Goal: Task Accomplishment & Management: Use online tool/utility

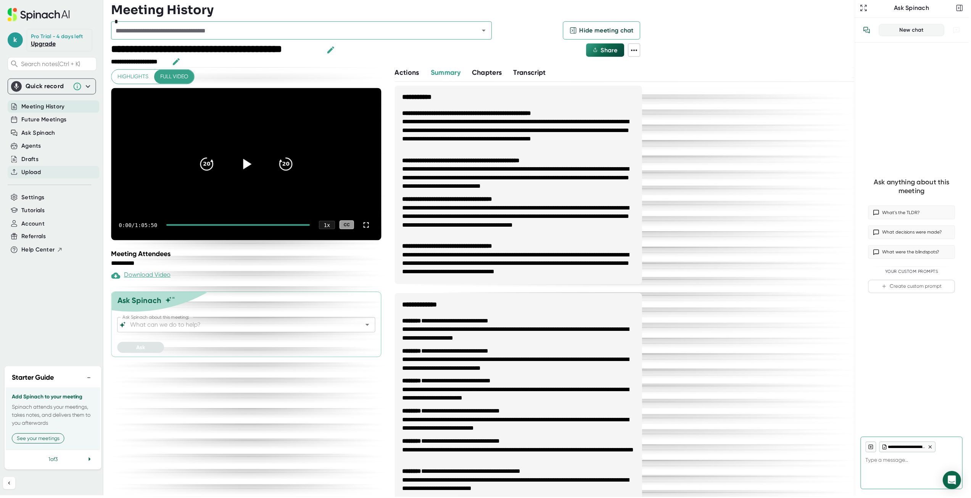
click at [39, 176] on div "Upload" at bounding box center [54, 172] width 92 height 13
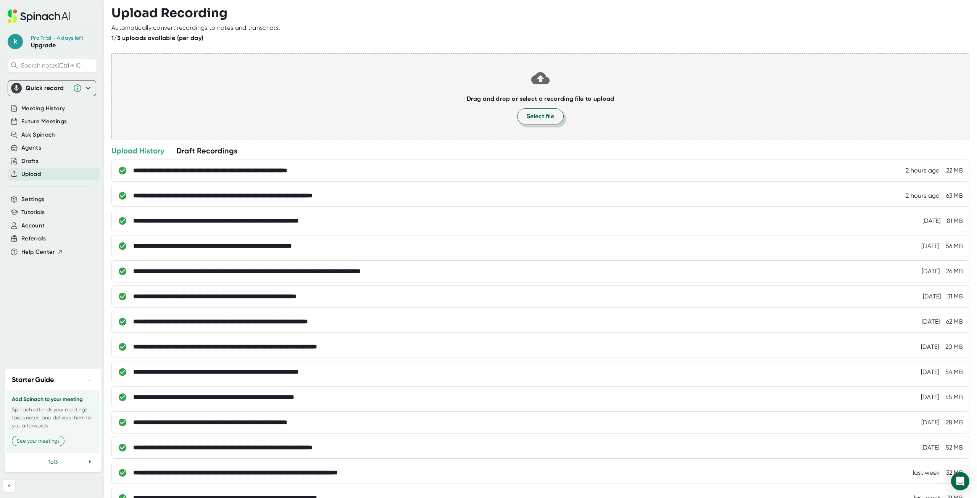
click at [528, 117] on span "Select file" at bounding box center [540, 116] width 27 height 9
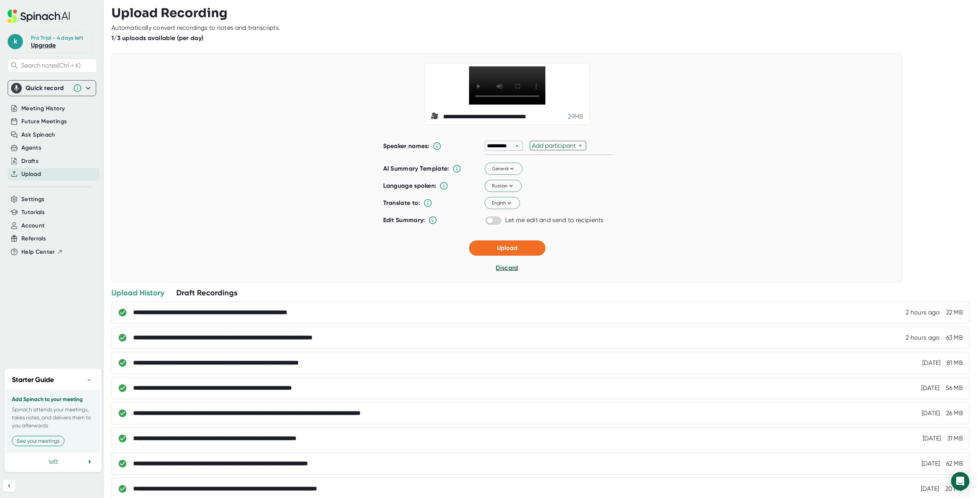
click at [515, 150] on div "×" at bounding box center [517, 145] width 7 height 7
click at [513, 175] on button "General" at bounding box center [504, 169] width 38 height 12
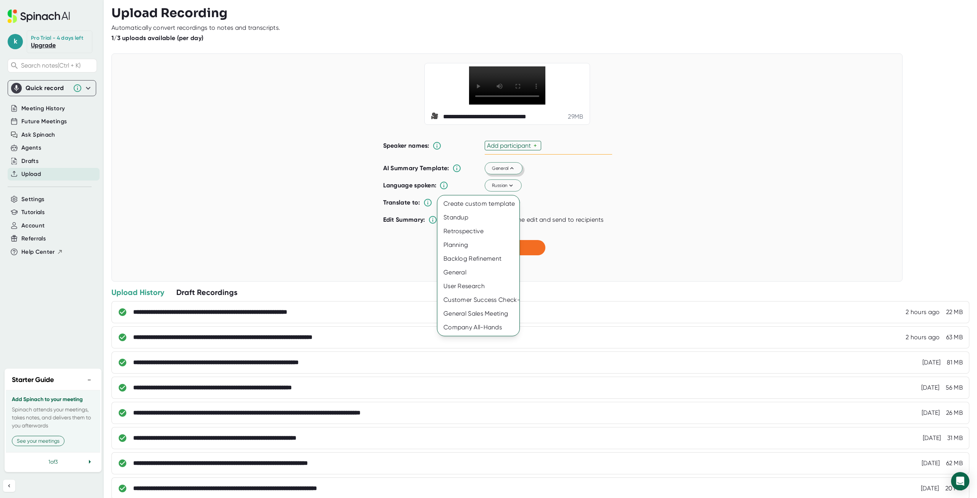
click at [513, 185] on div at bounding box center [488, 249] width 977 height 498
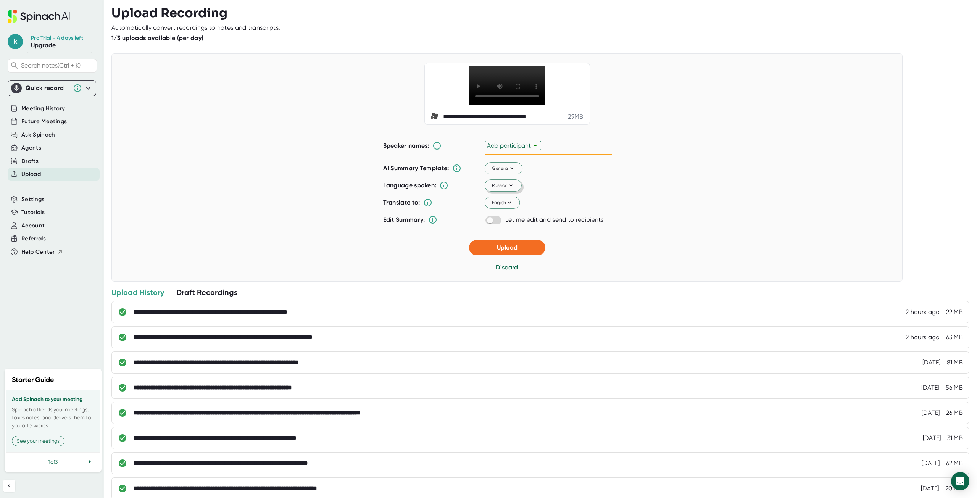
click at [513, 192] on button "Russian" at bounding box center [503, 186] width 37 height 12
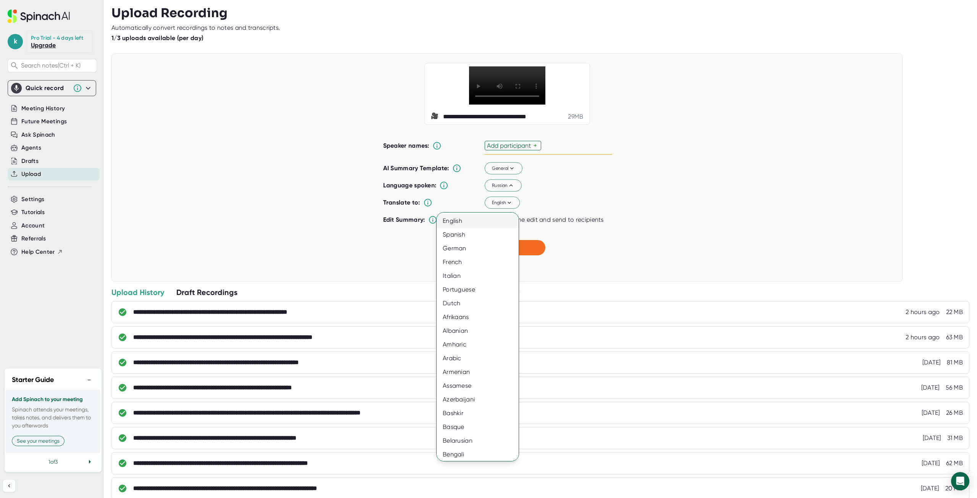
click at [469, 225] on div "English" at bounding box center [481, 221] width 88 height 14
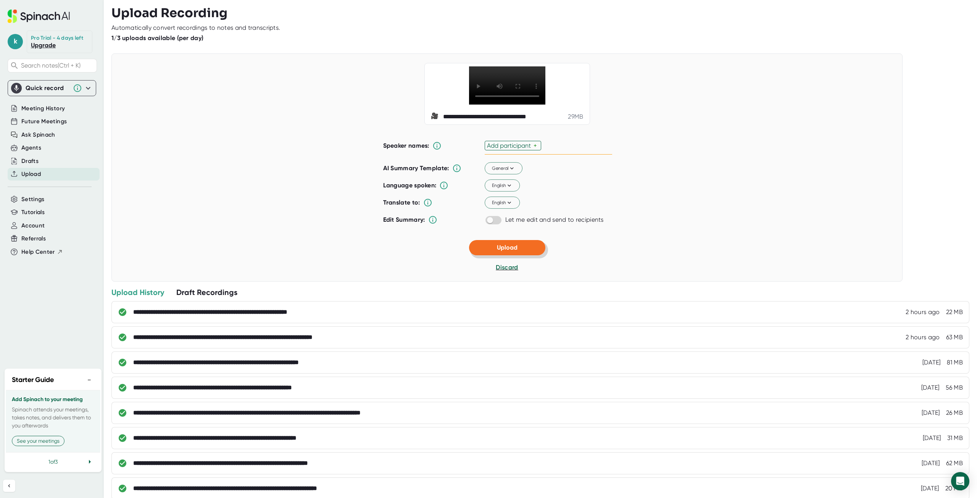
click at [519, 255] on button "Upload" at bounding box center [507, 247] width 76 height 15
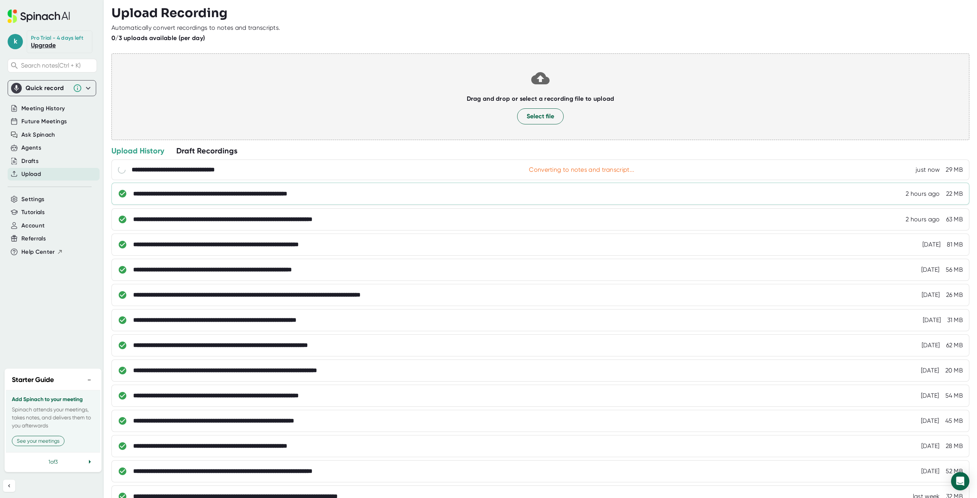
click at [342, 195] on div "**********" at bounding box center [548, 194] width 830 height 8
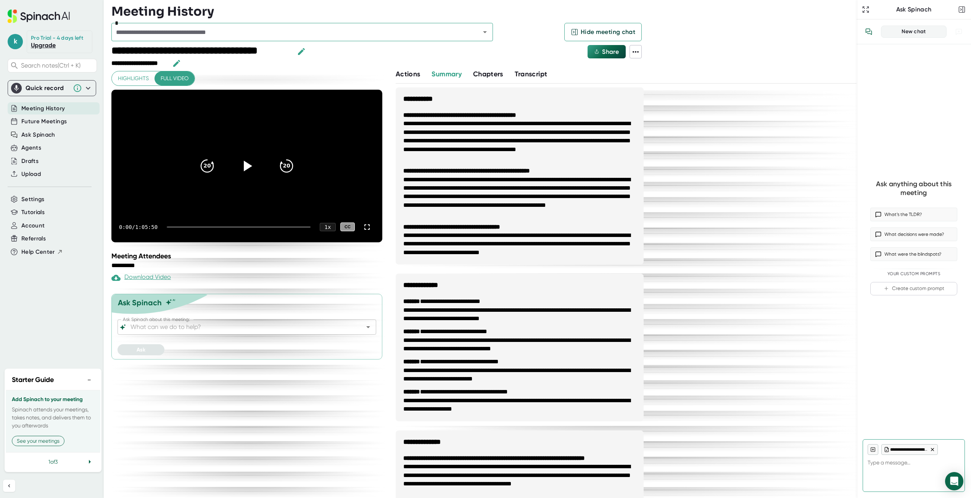
click at [446, 74] on span "Summary" at bounding box center [447, 74] width 30 height 8
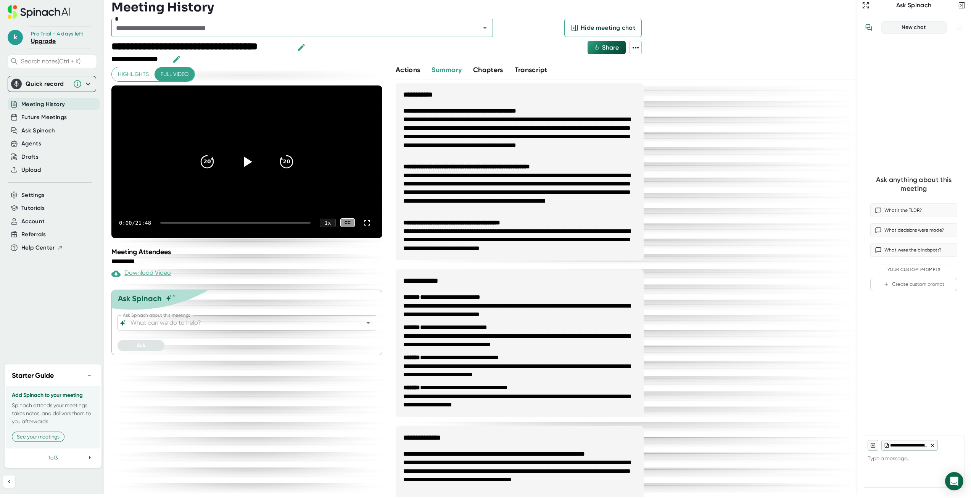
type textarea "x"
click at [46, 172] on div "Upload" at bounding box center [54, 170] width 92 height 13
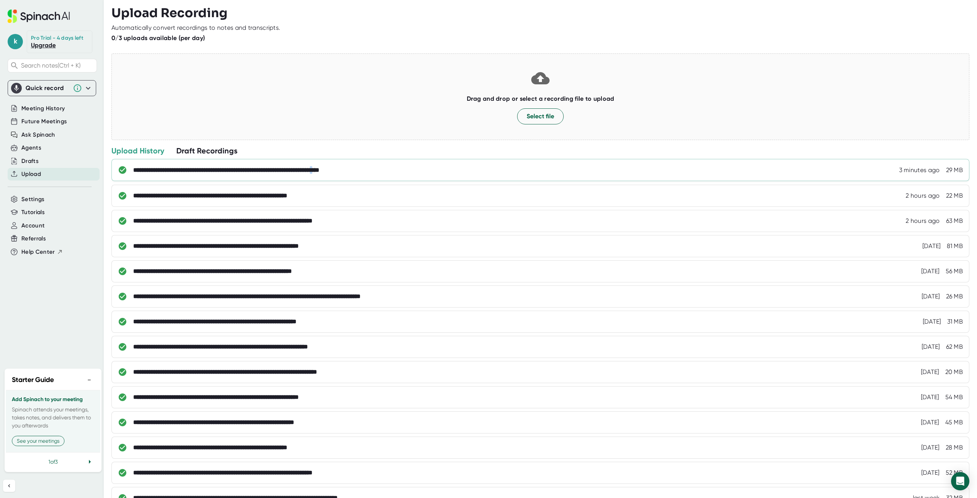
click at [372, 169] on div "**********" at bounding box center [257, 170] width 249 height 8
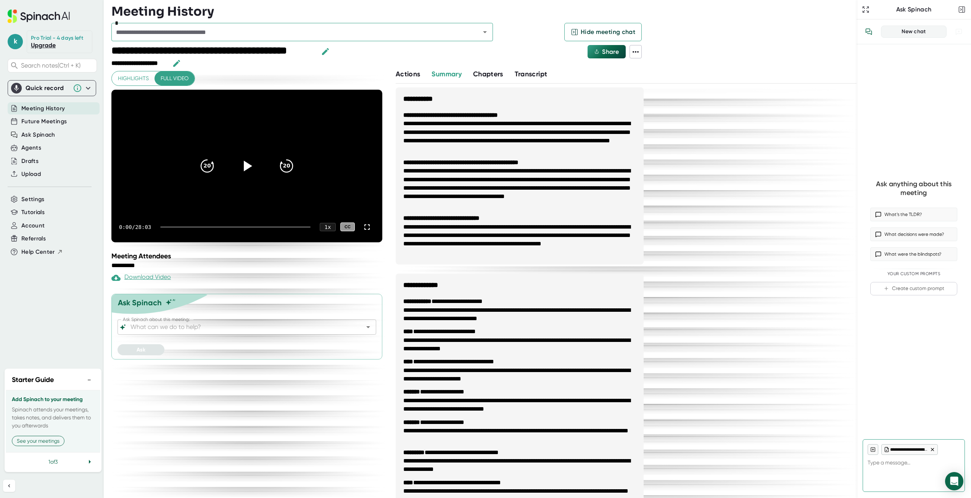
click at [521, 72] on span "Transcript" at bounding box center [531, 74] width 33 height 8
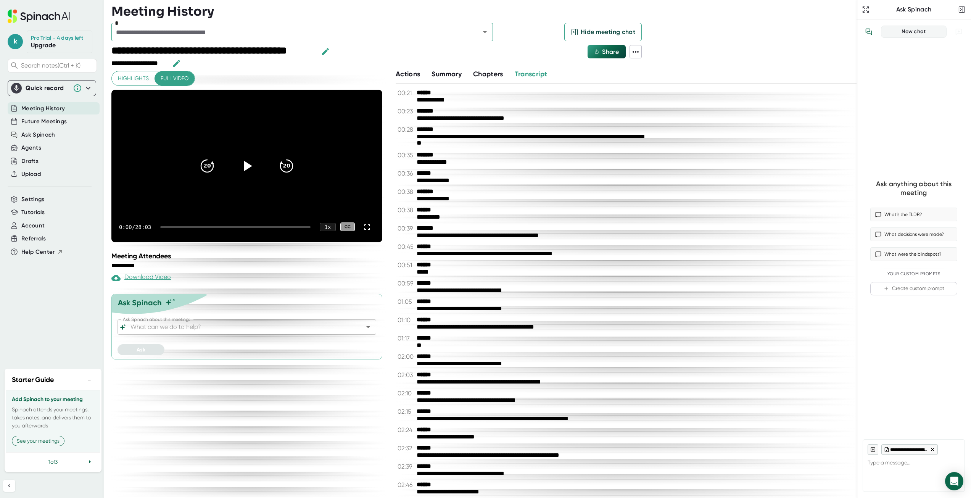
click at [637, 55] on icon at bounding box center [635, 51] width 9 height 9
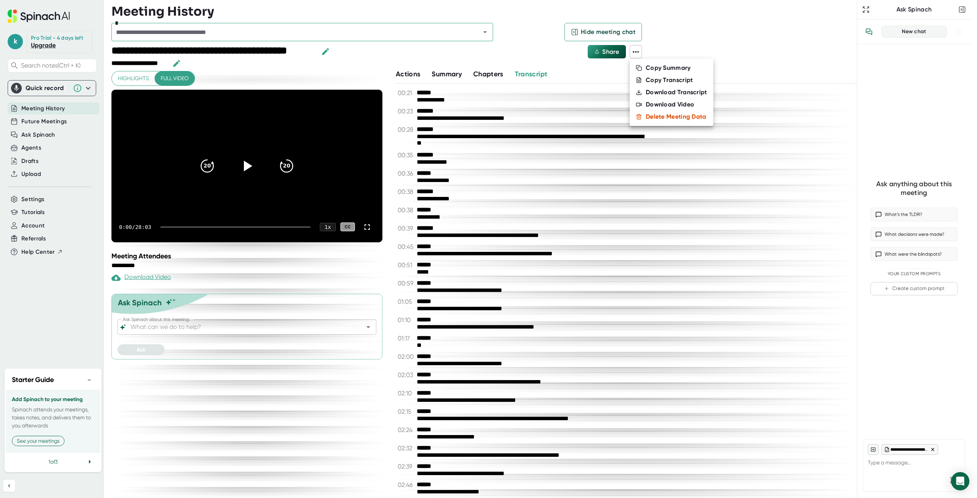
click at [662, 79] on div "Copy Transcript" at bounding box center [669, 80] width 47 height 8
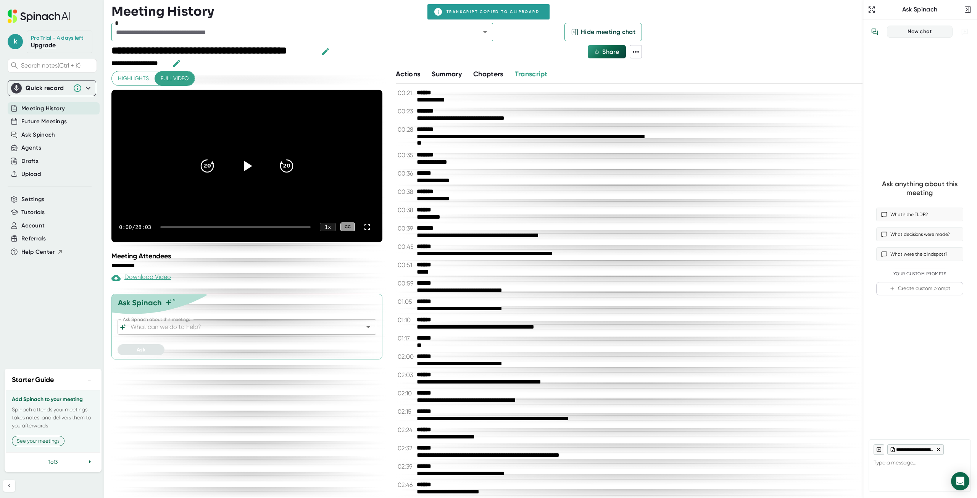
type textarea "x"
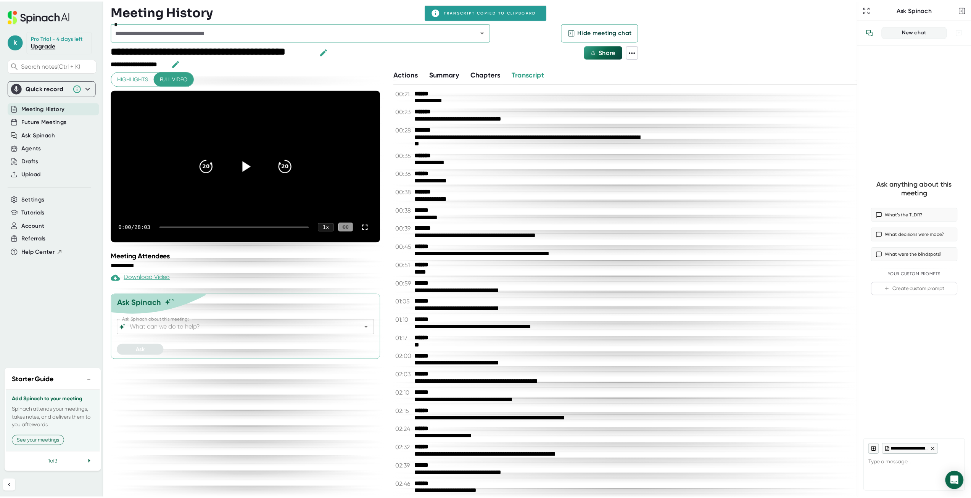
scroll to position [4, 0]
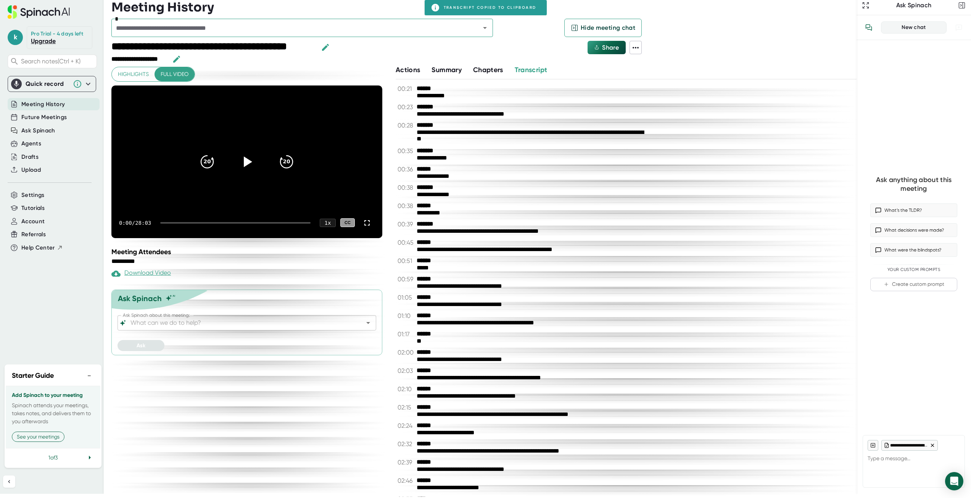
type textarea "x"
